Goal: Information Seeking & Learning: Learn about a topic

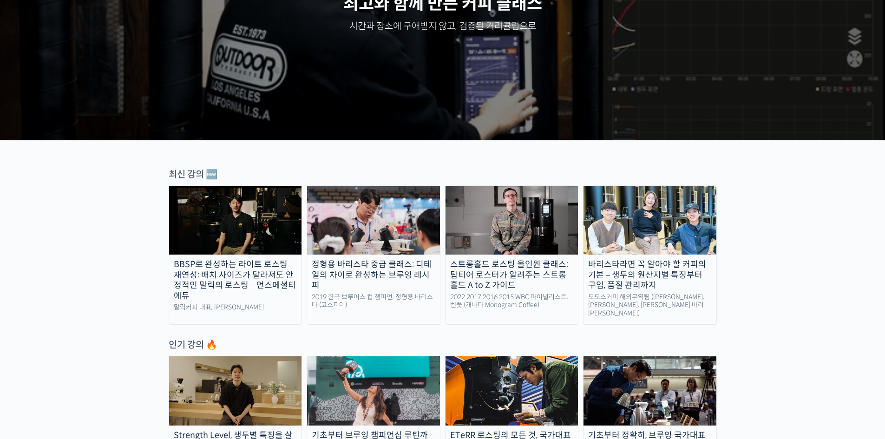
scroll to position [186, 0]
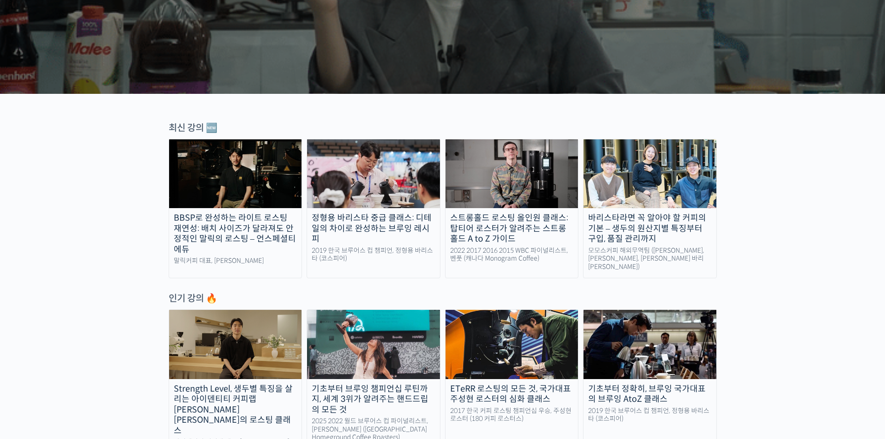
scroll to position [279, 0]
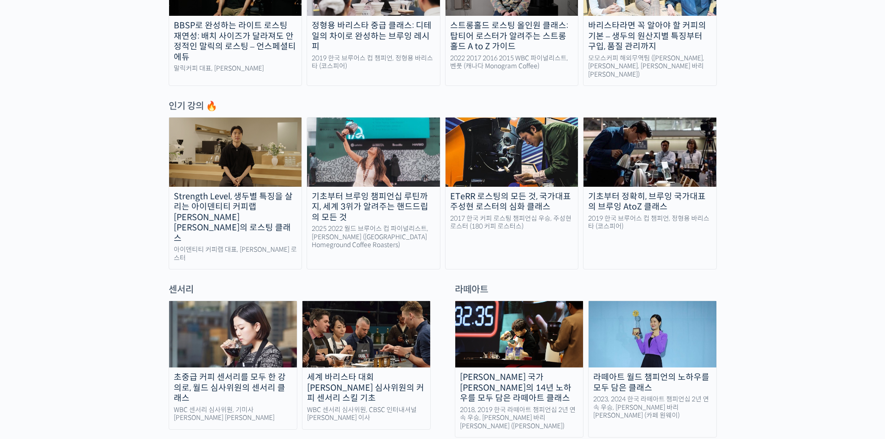
scroll to position [511, 0]
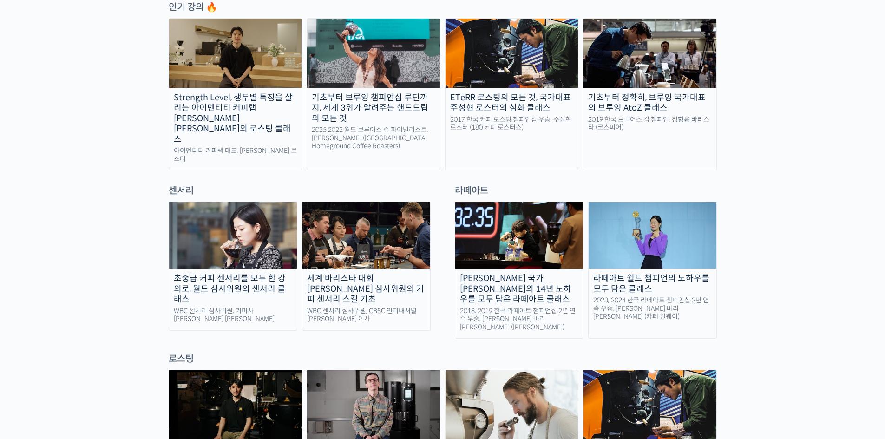
click at [443, 353] on div "로스팅" at bounding box center [443, 359] width 548 height 13
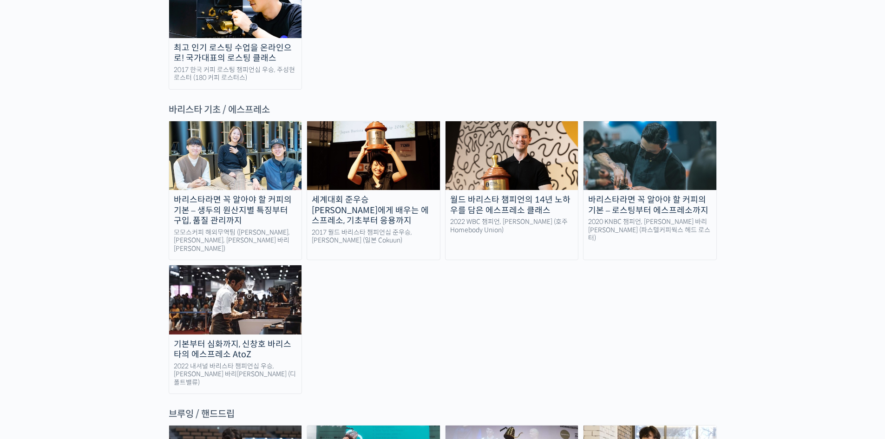
scroll to position [1255, 0]
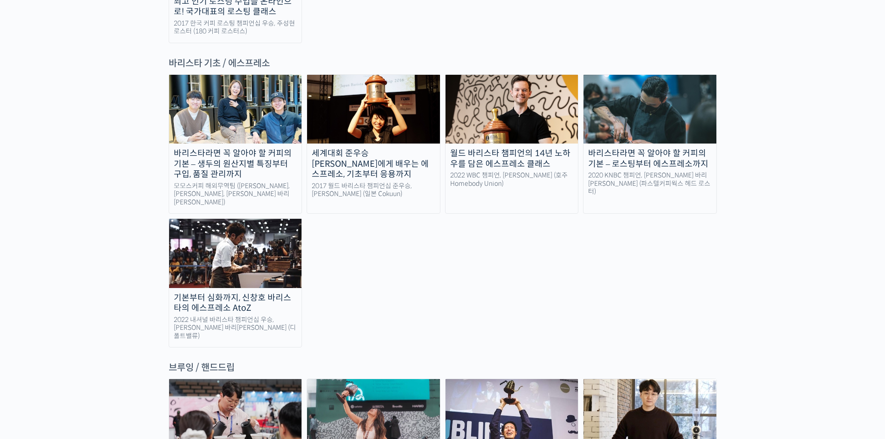
click at [216, 362] on div "브루잉 / 핸드드립" at bounding box center [443, 368] width 548 height 13
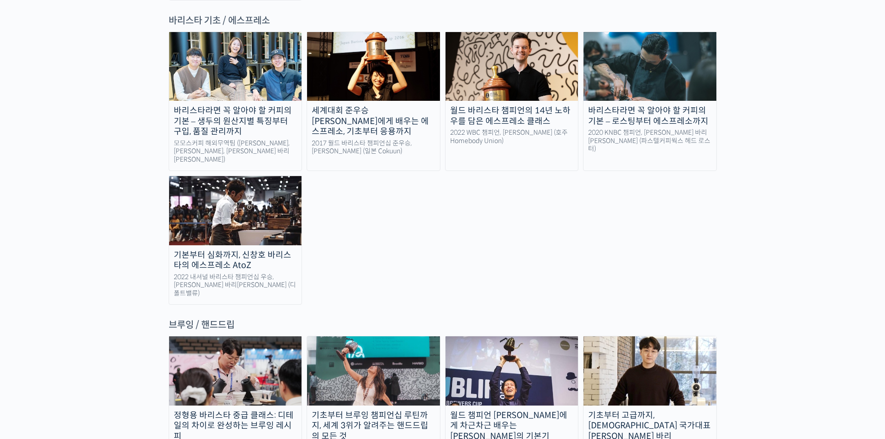
scroll to position [1441, 0]
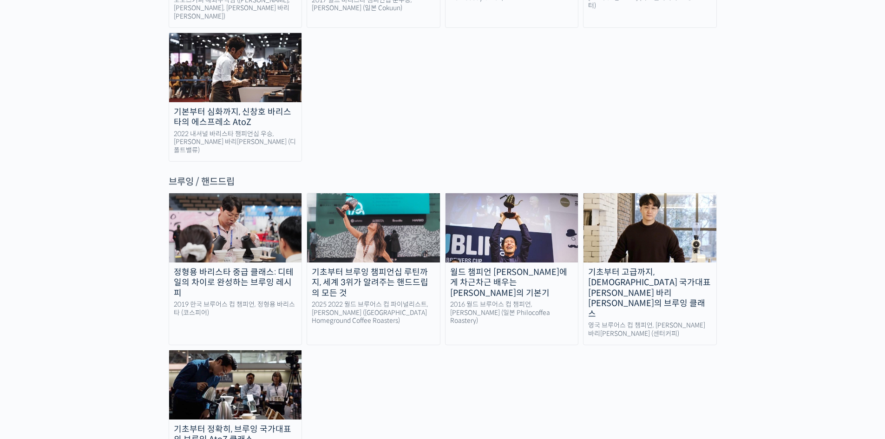
click at [210, 176] on div "브루잉 / 핸드드립" at bounding box center [443, 182] width 548 height 13
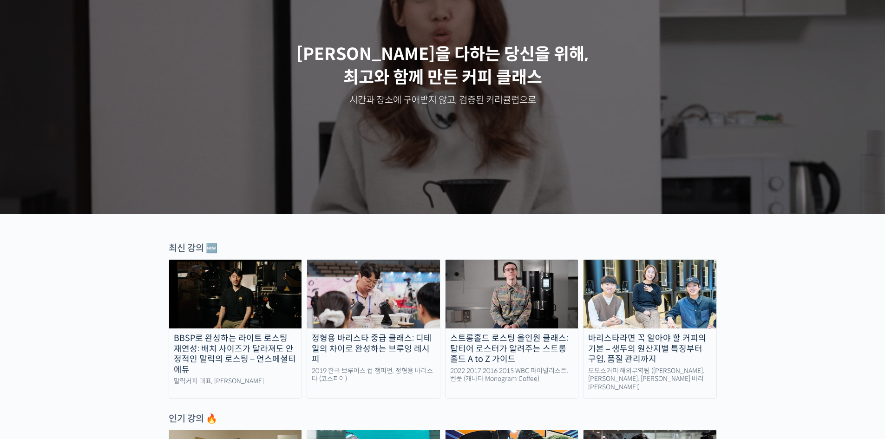
scroll to position [232, 0]
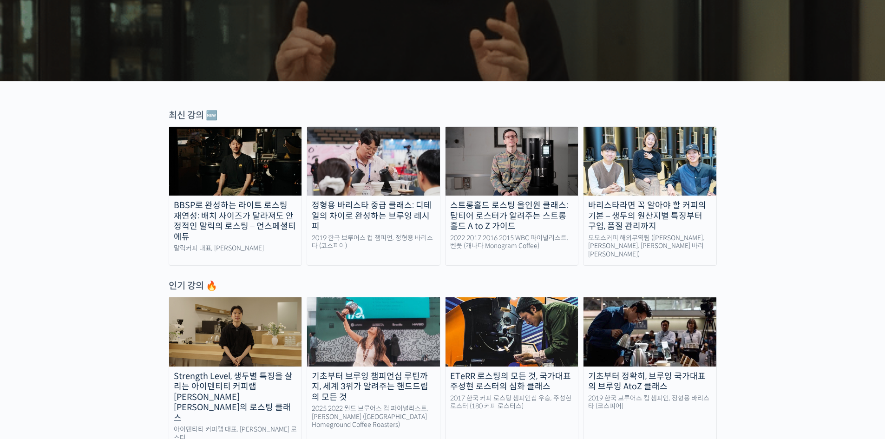
drag, startPoint x: 197, startPoint y: 109, endPoint x: 197, endPoint y: 115, distance: 6.5
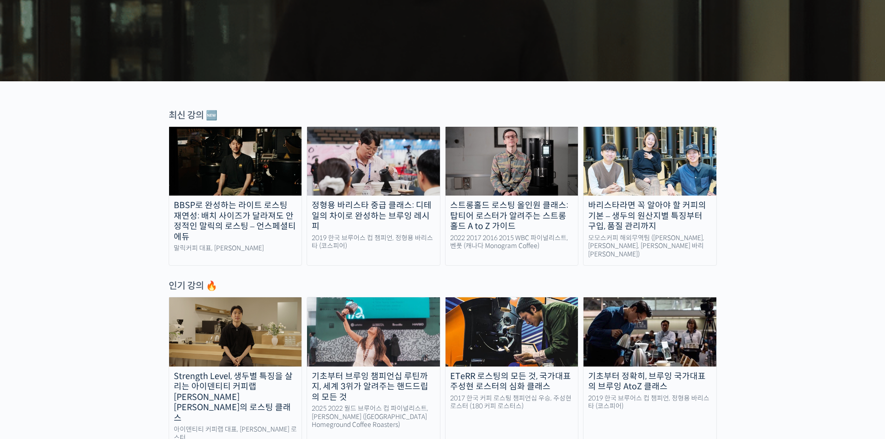
click at [197, 111] on div "최신 강의 🆕" at bounding box center [443, 115] width 548 height 13
drag, startPoint x: 197, startPoint y: 115, endPoint x: 241, endPoint y: 187, distance: 84.1
click at [197, 118] on div "최신 강의 🆕" at bounding box center [443, 115] width 548 height 13
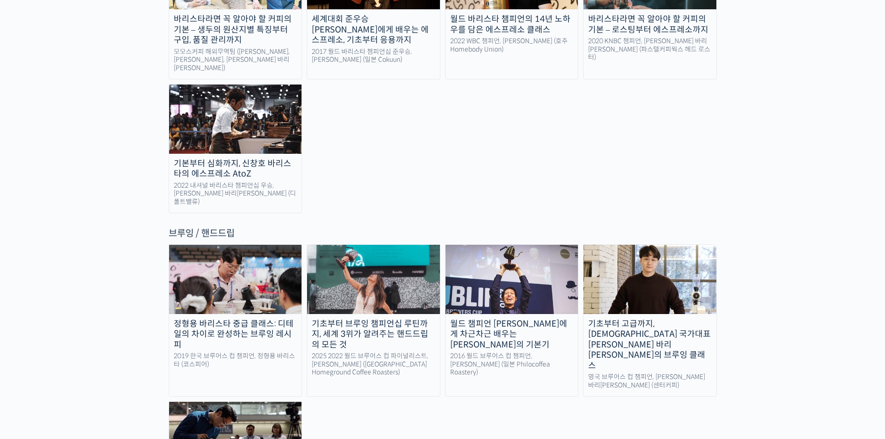
scroll to position [1394, 0]
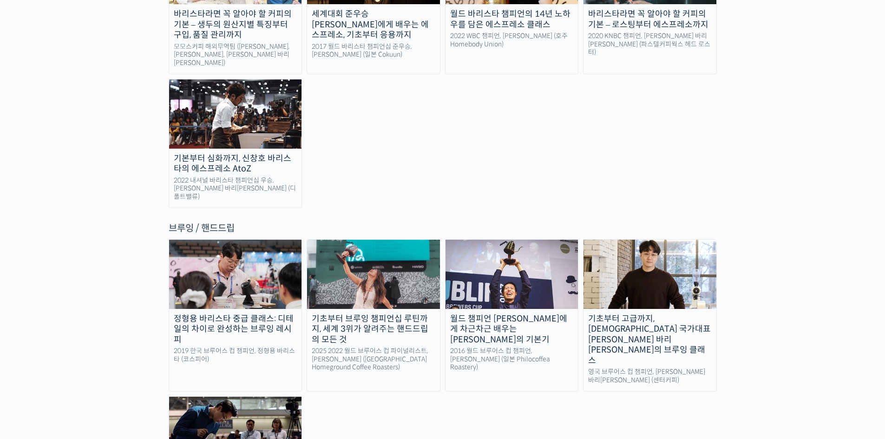
click at [241, 240] on img at bounding box center [235, 274] width 133 height 69
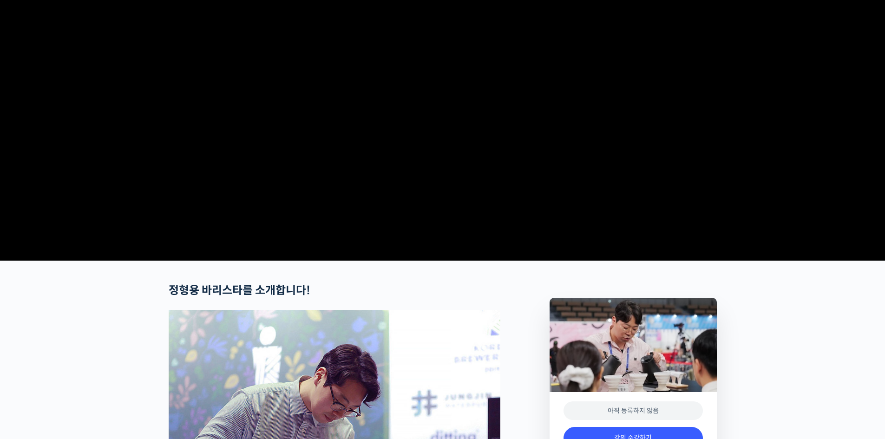
scroll to position [279, 0]
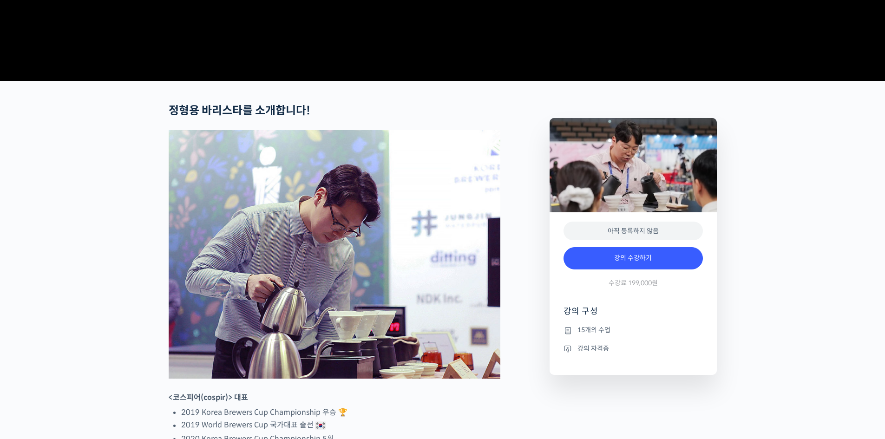
click at [593, 354] on li "강의 자격증" at bounding box center [633, 348] width 139 height 11
click at [594, 336] on li "15개의 수업" at bounding box center [633, 330] width 139 height 11
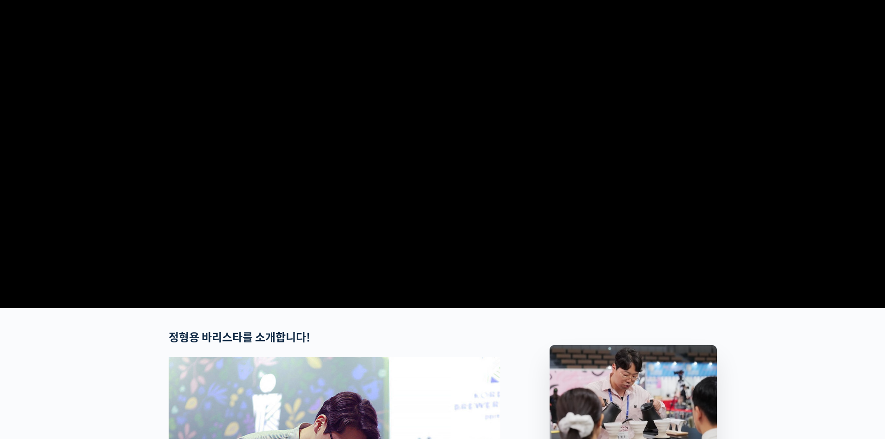
scroll to position [46, 0]
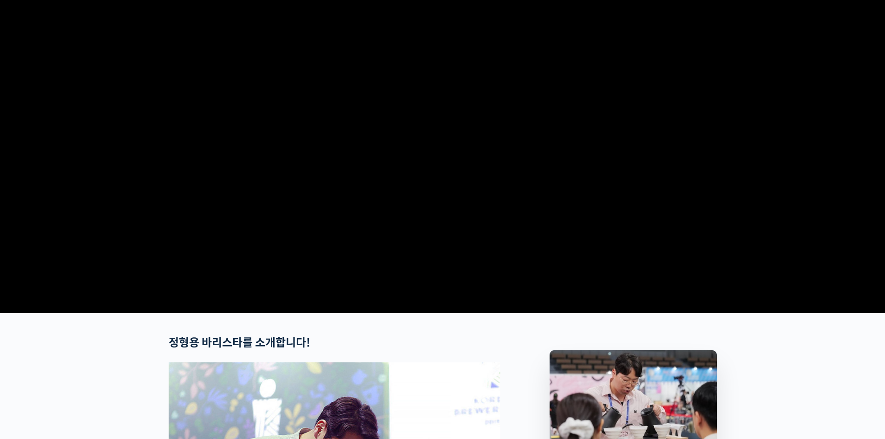
click at [426, 175] on video at bounding box center [443, 149] width 548 height 321
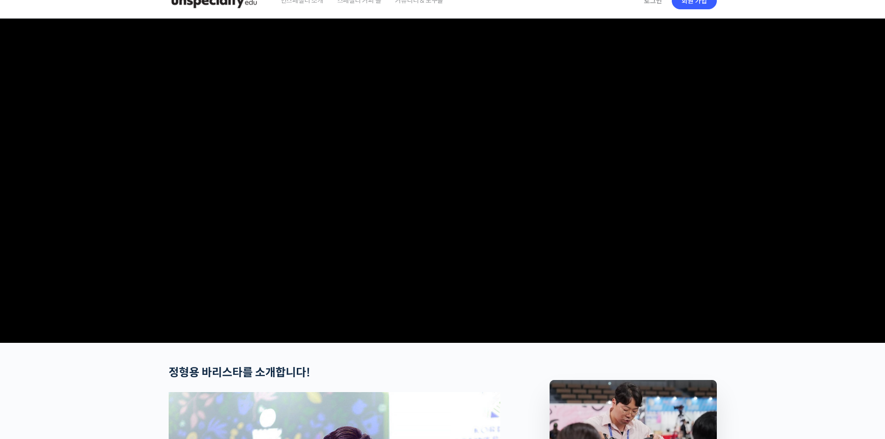
scroll to position [0, 0]
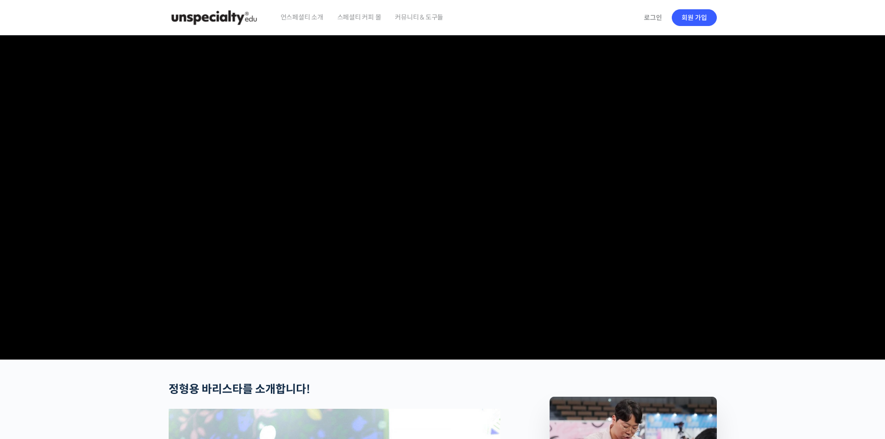
click at [624, 241] on video at bounding box center [443, 195] width 548 height 321
drag, startPoint x: 396, startPoint y: 211, endPoint x: 333, endPoint y: 207, distance: 63.4
click at [332, 209] on video at bounding box center [443, 195] width 548 height 321
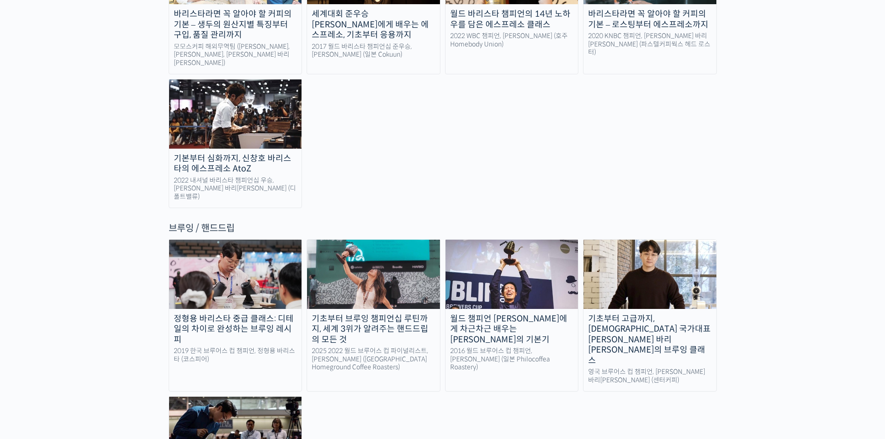
click at [769, 203] on div "랜딩 페이지 최선을 다하는 당신을 위해, 최고와 함께 만든 커피 클래스 시간과 장소에 구애받지 않고, 검증된 커리큘럼으로 주성현 로스터님 Be…" at bounding box center [442, 367] width 885 height 3452
click at [746, 295] on div "랜딩 페이지 최선을 다하는 당신을 위해, 최고와 함께 만든 커피 클래스 시간과 장소에 구애받지 않고, 검증된 커리큘럼으로 주성현 로스터님 Be…" at bounding box center [442, 367] width 885 height 3452
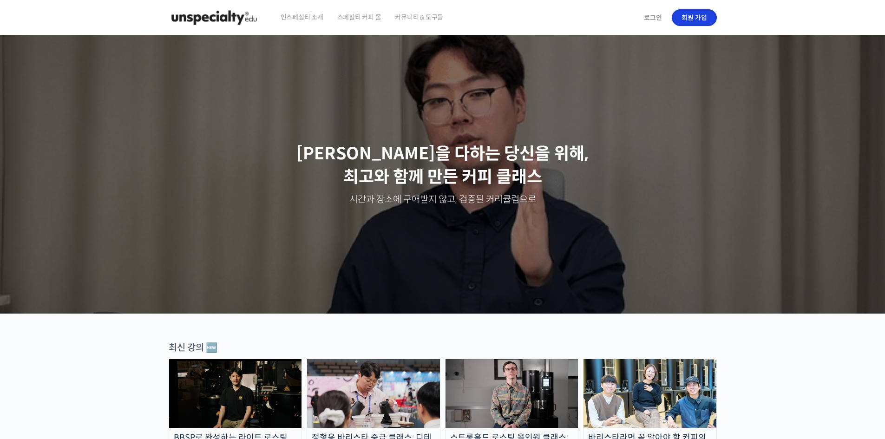
click at [698, 18] on link "회원 가입" at bounding box center [694, 17] width 45 height 17
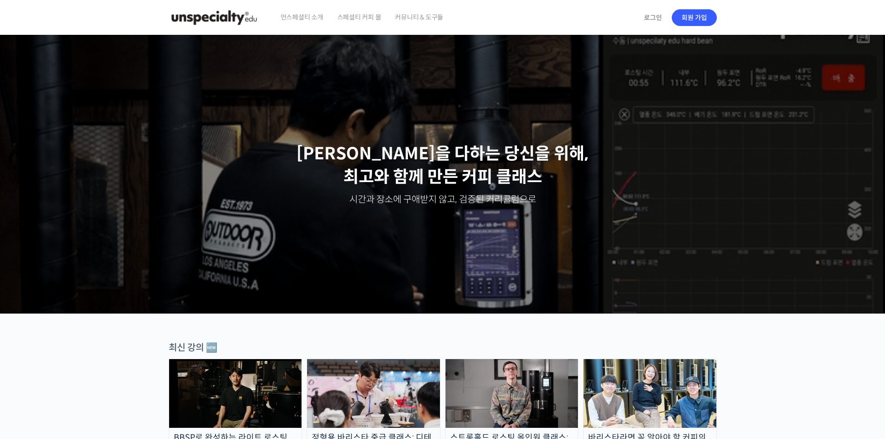
click at [357, 20] on span "스페셜티 커피 몰" at bounding box center [359, 17] width 44 height 35
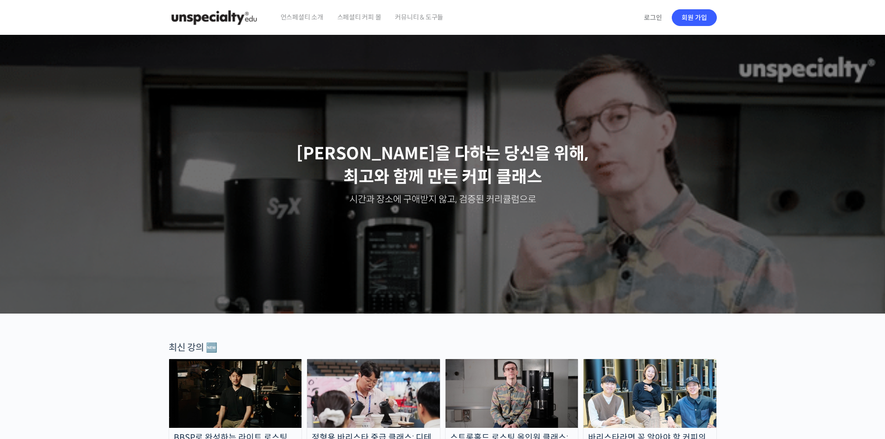
click at [303, 18] on span "언스페셜티 소개" at bounding box center [302, 17] width 43 height 35
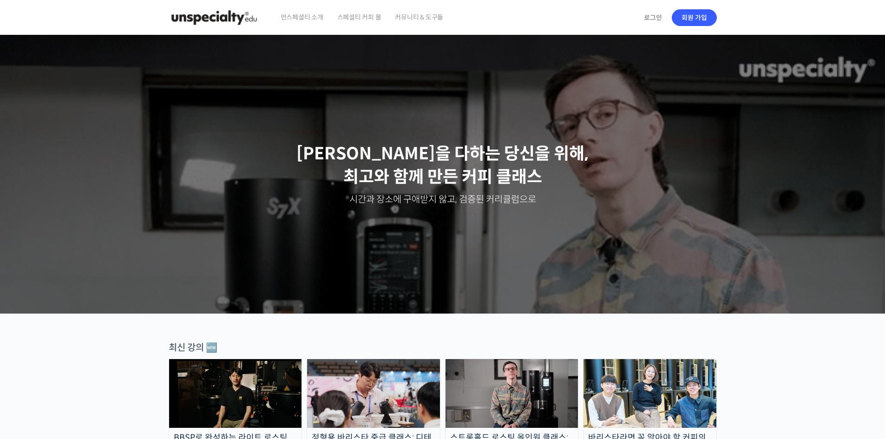
click at [428, 20] on span "커뮤니티 & 도구들" at bounding box center [419, 17] width 48 height 35
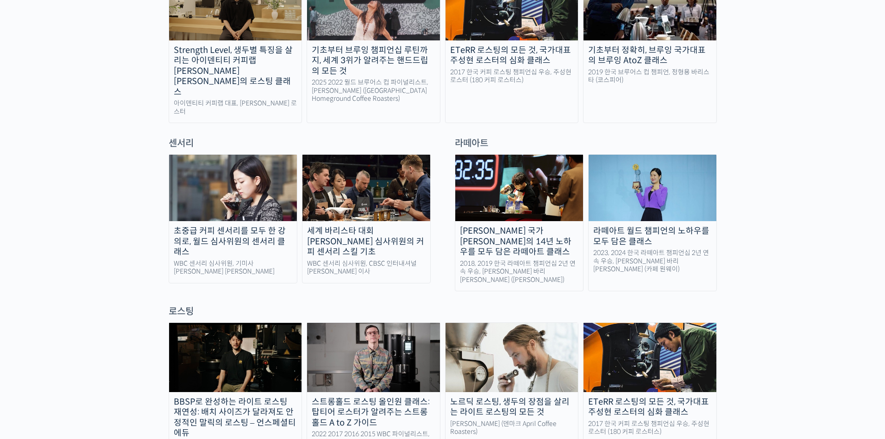
scroll to position [558, 0]
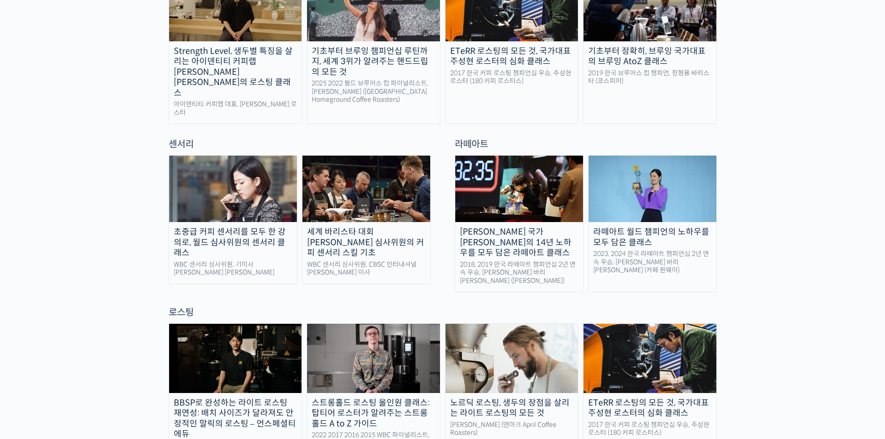
click at [225, 157] on img at bounding box center [233, 189] width 128 height 66
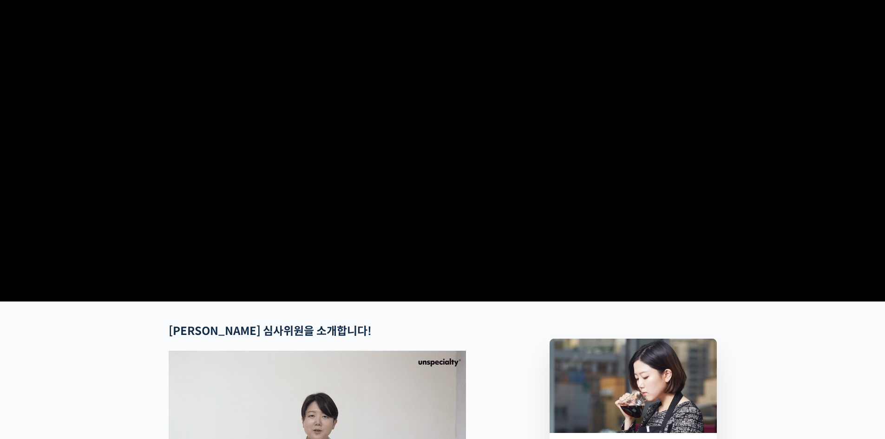
scroll to position [232, 0]
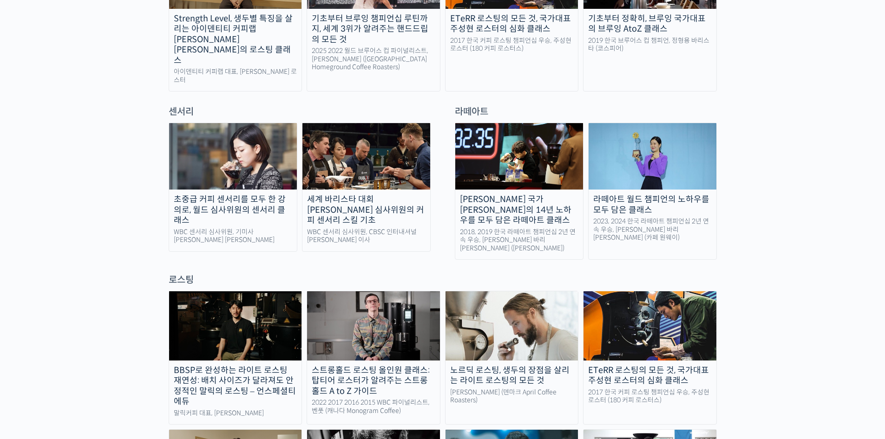
scroll to position [604, 0]
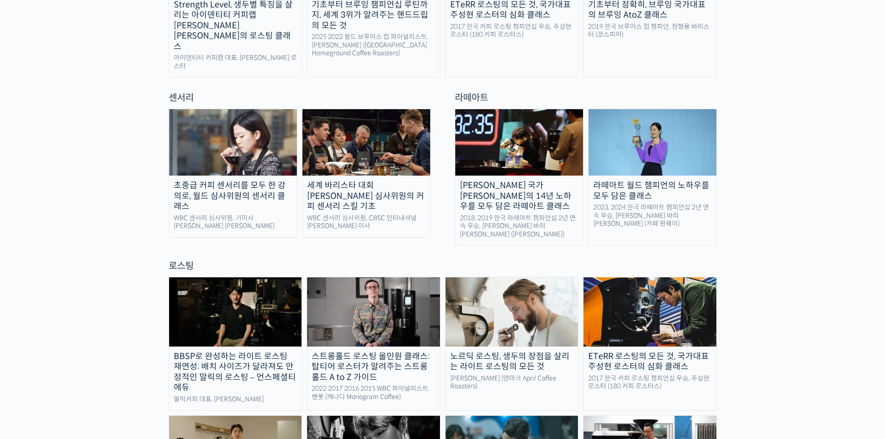
click at [260, 277] on img at bounding box center [235, 311] width 133 height 69
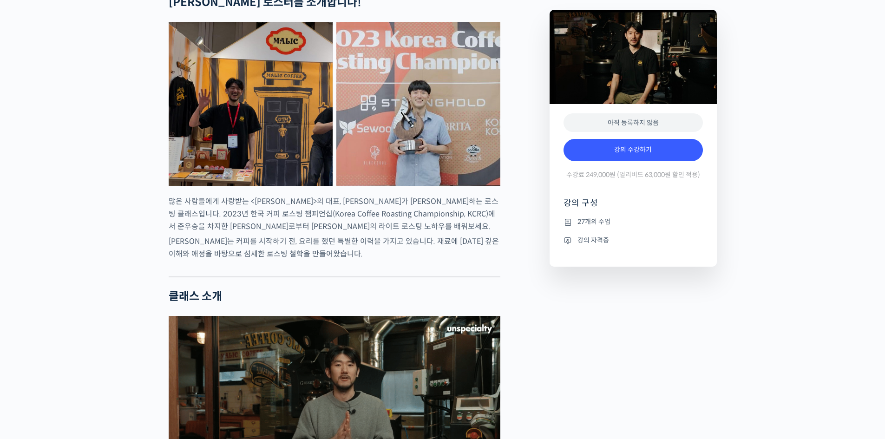
scroll to position [418, 0]
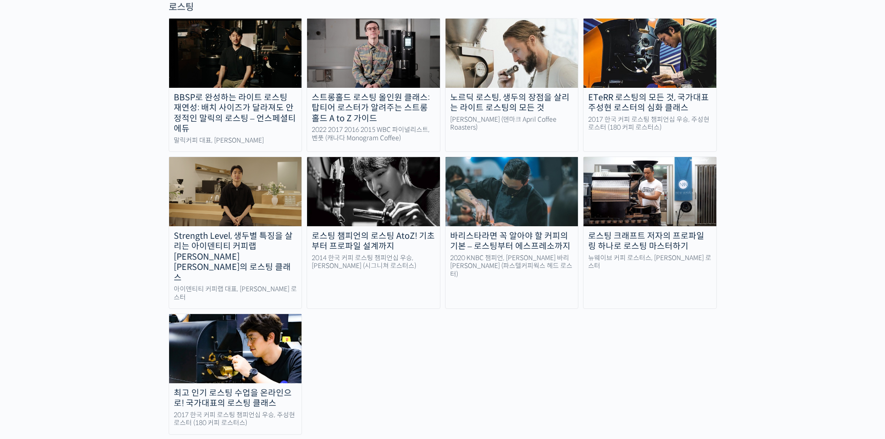
scroll to position [976, 0]
